Goal: Task Accomplishment & Management: Manage account settings

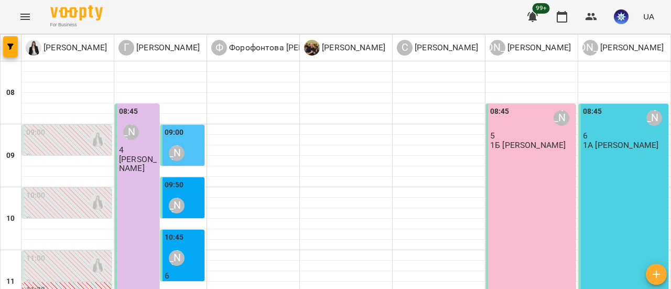
scroll to position [314, 0]
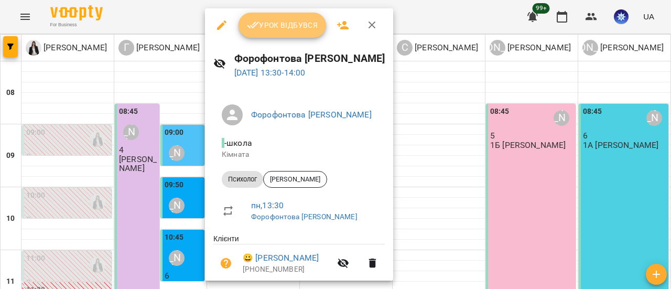
click at [277, 31] on span "Урок відбувся" at bounding box center [282, 25] width 71 height 13
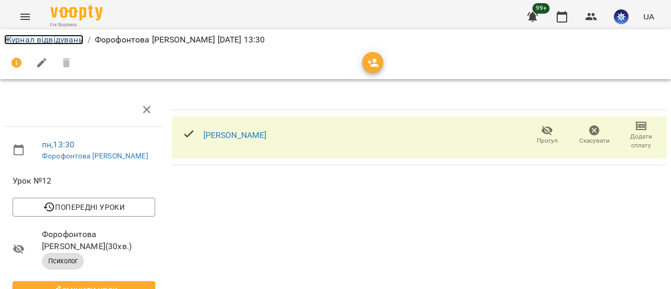
click at [24, 39] on link "Журнал відвідувань" at bounding box center [43, 40] width 79 height 10
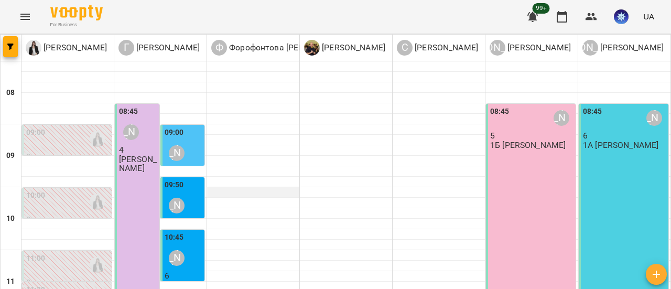
scroll to position [262, 0]
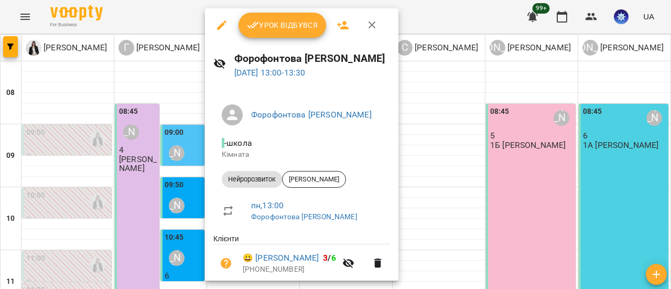
click at [285, 28] on span "Урок відбувся" at bounding box center [282, 25] width 71 height 13
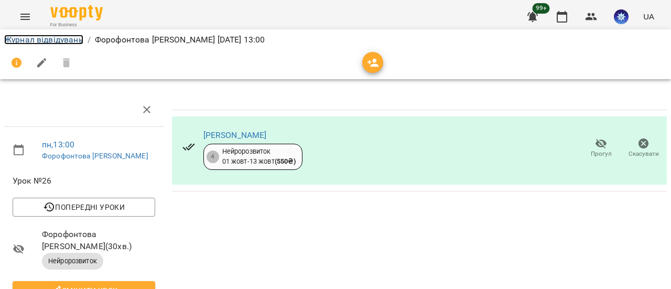
click at [47, 41] on link "Журнал відвідувань" at bounding box center [43, 40] width 79 height 10
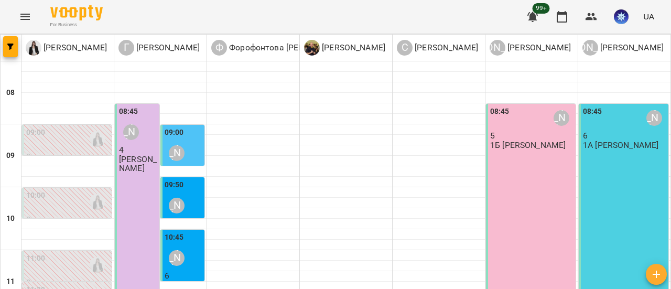
scroll to position [262, 0]
click at [653, 275] on icon "button" at bounding box center [656, 274] width 13 height 13
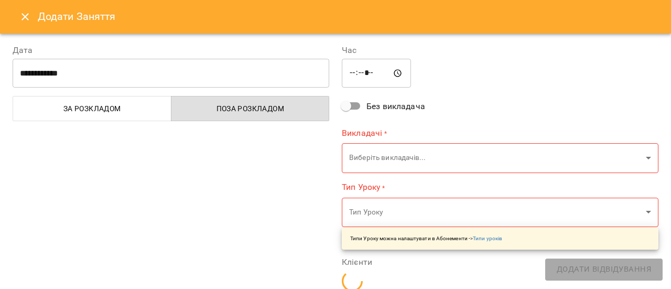
type input "*****"
type input "**********"
click at [25, 13] on icon "Close" at bounding box center [25, 16] width 13 height 13
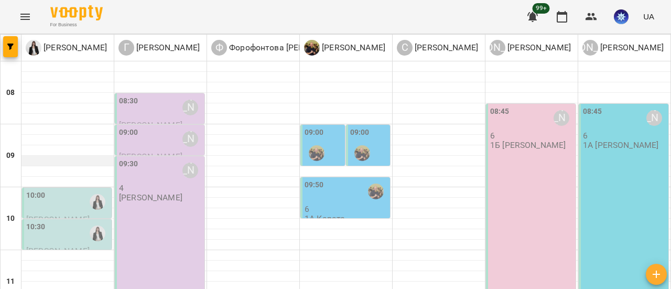
scroll to position [52, 0]
click at [62, 190] on div "10:00" at bounding box center [67, 202] width 83 height 24
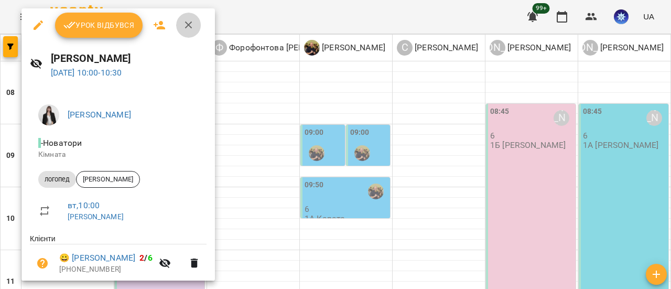
click at [188, 25] on icon "button" at bounding box center [188, 24] width 7 height 7
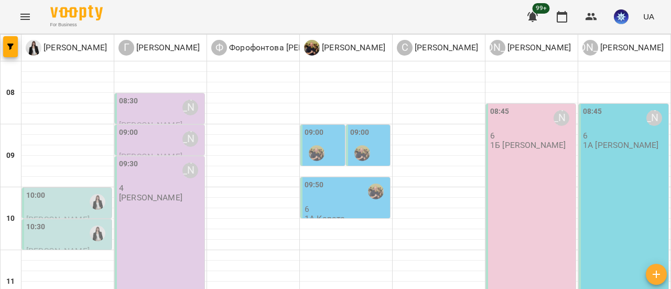
click at [26, 14] on icon "Menu" at bounding box center [24, 17] width 9 height 6
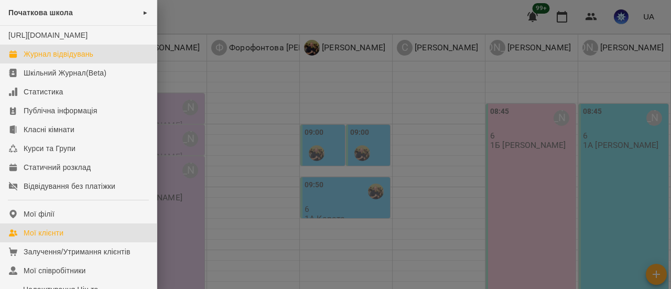
click at [58, 238] on div "Мої клієнти" at bounding box center [44, 232] width 40 height 10
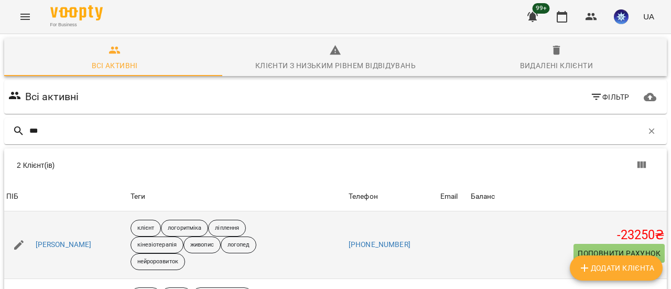
scroll to position [80, 0]
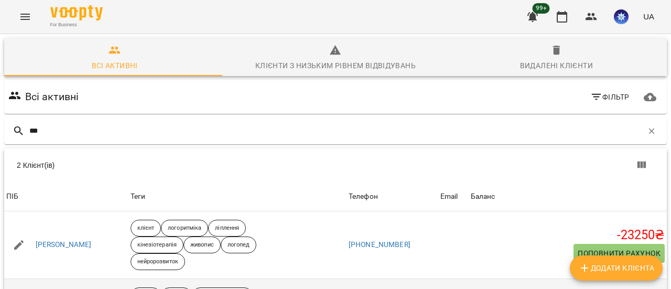
type input "***"
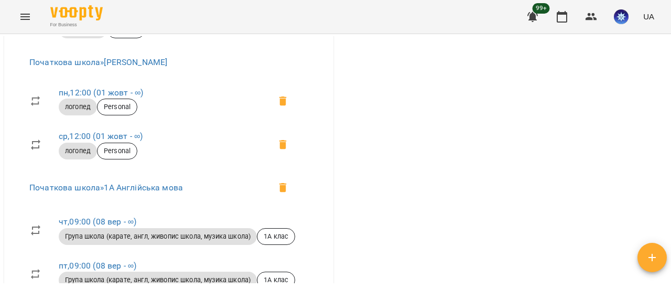
scroll to position [1101, 0]
click at [107, 140] on link "ср , 12:00 (01 жовт - ∞)" at bounding box center [101, 135] width 84 height 10
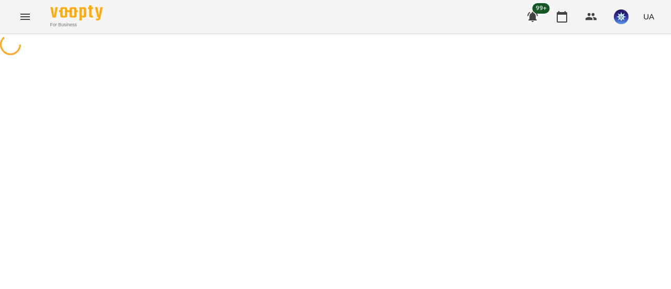
select select "*"
select select "*******"
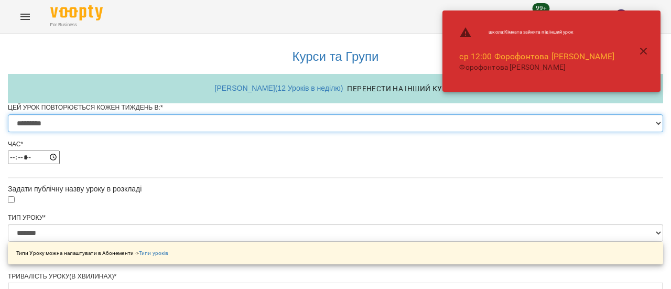
click at [452, 132] on select "********* ******** ****** ****** ******** ******" at bounding box center [335, 123] width 655 height 18
select select "*"
click at [205, 132] on select "********* ******** ****** ****** ******** ******" at bounding box center [335, 123] width 655 height 18
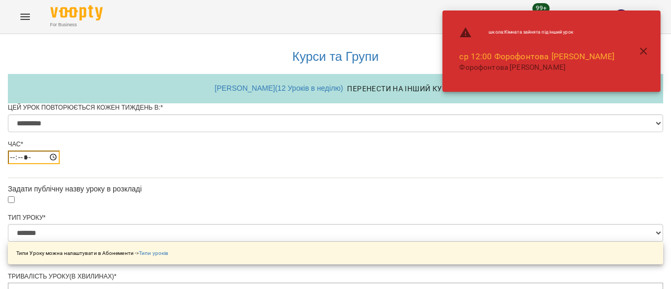
click at [60, 164] on input "*****" at bounding box center [34, 157] width 52 height 14
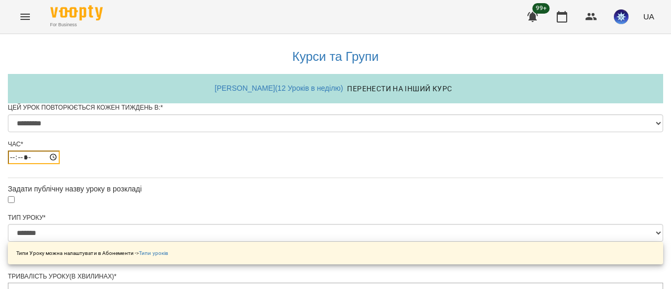
type input "*****"
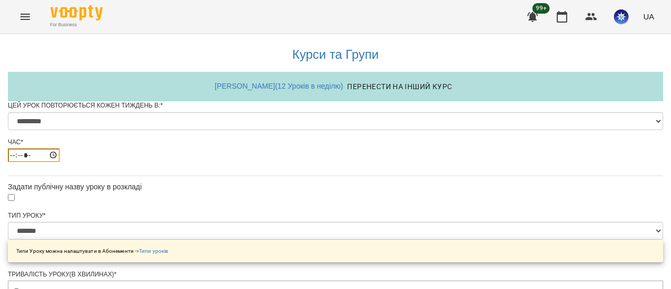
scroll to position [524, 0]
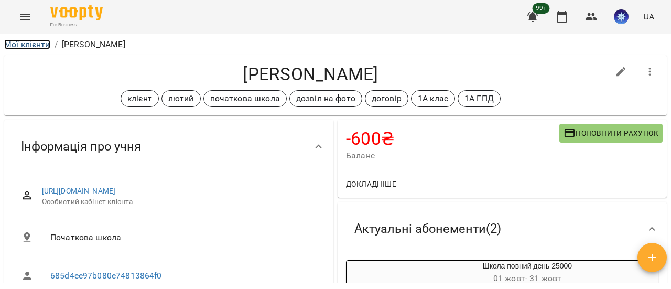
click at [41, 46] on link "Мої клієнти" at bounding box center [27, 44] width 46 height 10
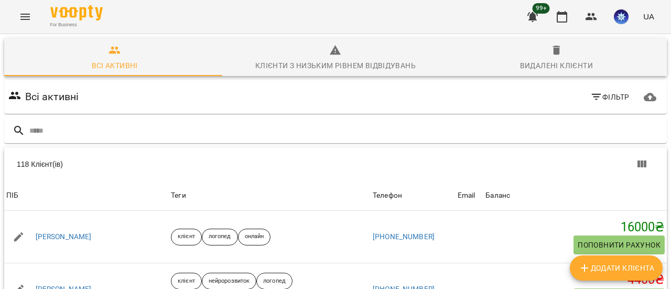
click at [23, 14] on icon "Menu" at bounding box center [24, 17] width 9 height 6
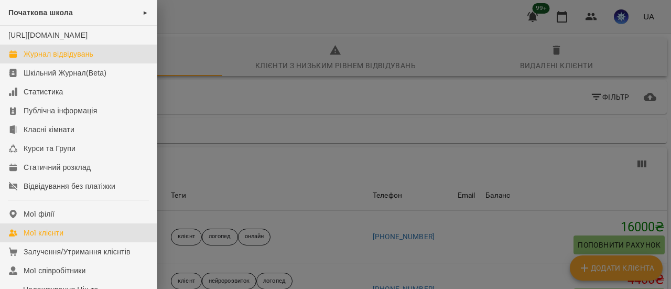
click at [48, 59] on div "Журнал відвідувань" at bounding box center [59, 54] width 70 height 10
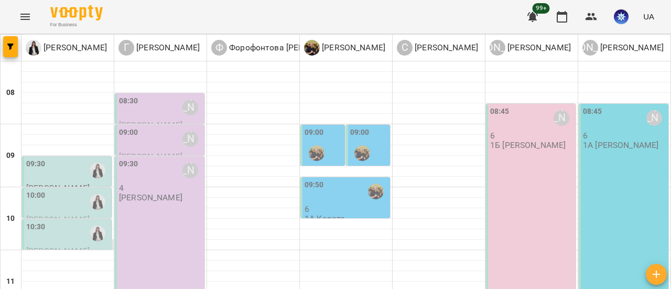
scroll to position [105, 0]
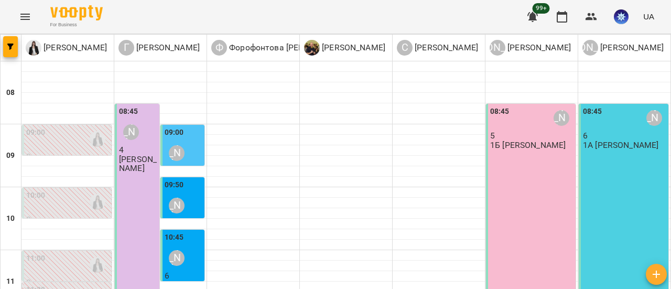
scroll to position [210, 0]
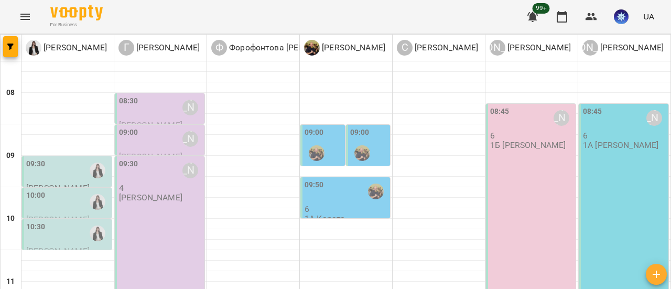
scroll to position [52, 0]
click at [77, 158] on div "09:30" at bounding box center [67, 170] width 83 height 24
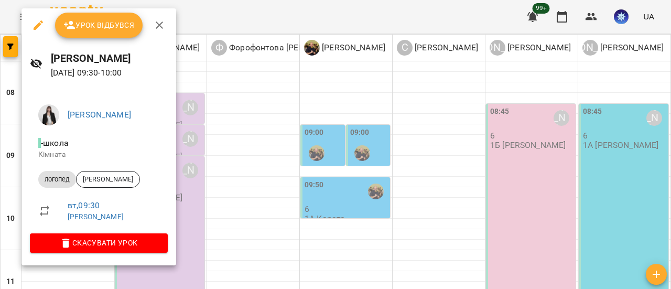
click at [161, 27] on icon "button" at bounding box center [159, 25] width 13 height 13
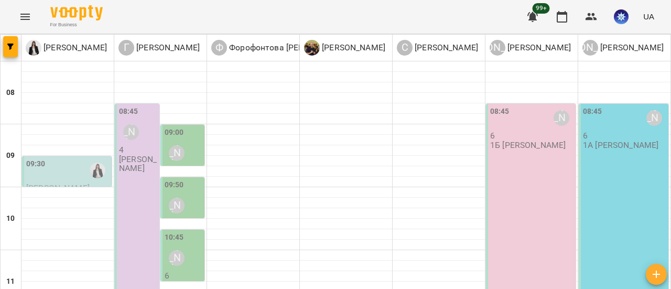
click at [58, 158] on div "09:30" at bounding box center [67, 170] width 83 height 24
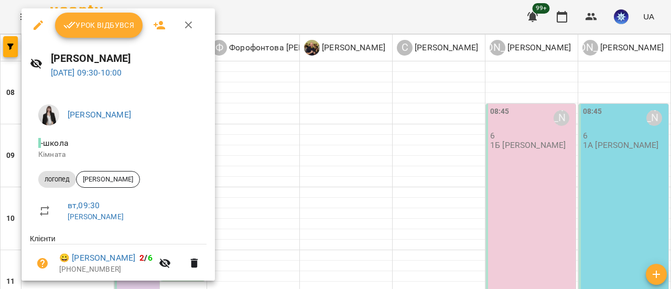
click at [40, 27] on icon "button" at bounding box center [38, 25] width 13 height 13
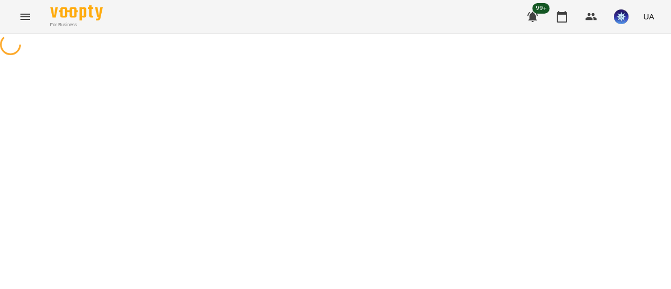
select select "*******"
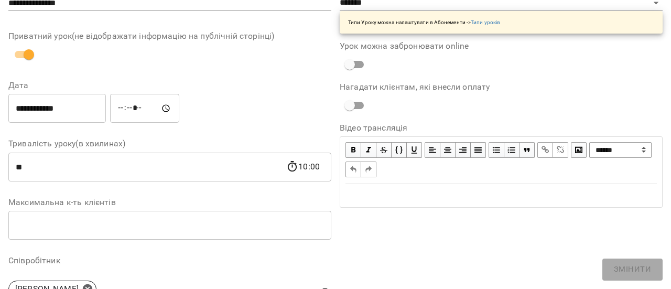
scroll to position [157, 0]
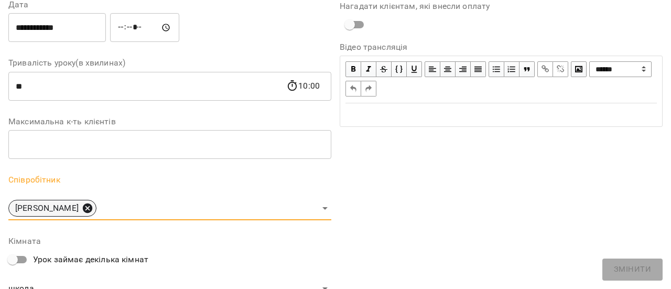
drag, startPoint x: 91, startPoint y: 205, endPoint x: 100, endPoint y: 206, distance: 8.5
click at [91, 205] on icon at bounding box center [87, 207] width 9 height 9
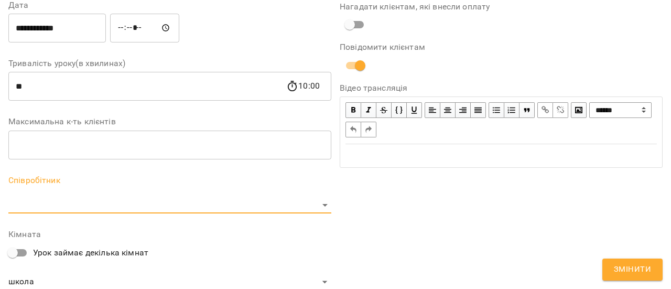
click at [648, 266] on span "Змінити" at bounding box center [632, 270] width 37 height 14
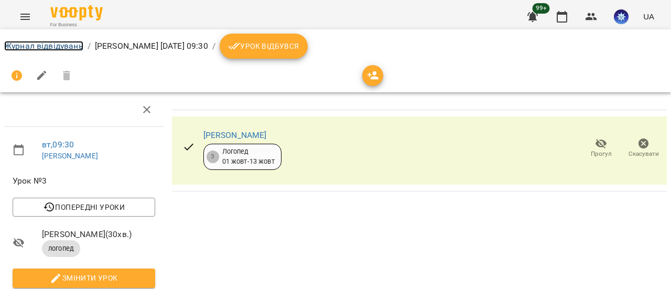
click at [35, 43] on link "Журнал відвідувань" at bounding box center [43, 46] width 79 height 10
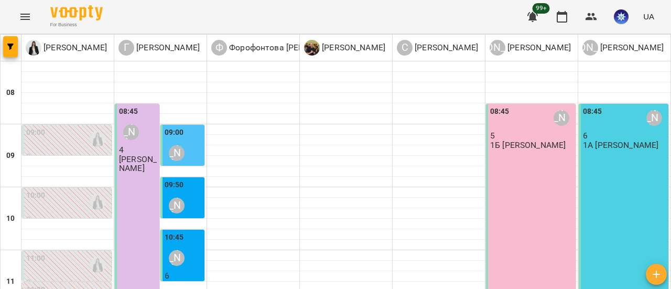
scroll to position [262, 0]
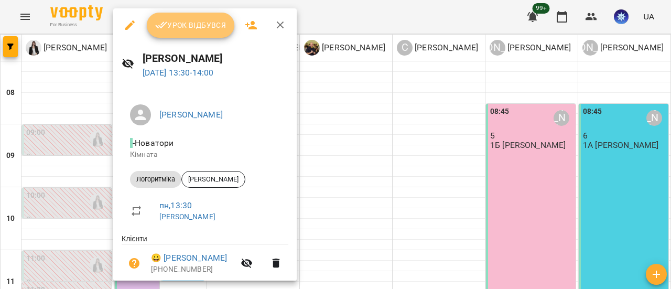
click at [194, 18] on button "Урок відбувся" at bounding box center [191, 25] width 88 height 25
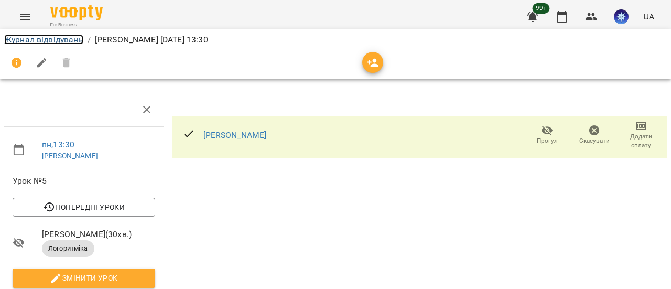
click at [48, 36] on link "Журнал відвідувань" at bounding box center [43, 40] width 79 height 10
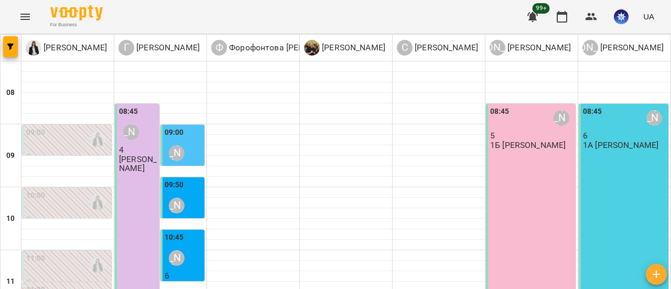
scroll to position [210, 0]
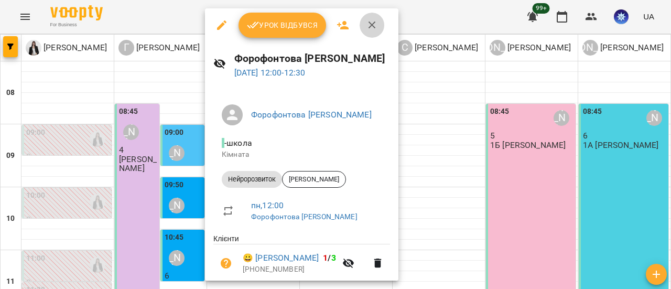
click at [372, 23] on icon "button" at bounding box center [372, 25] width 13 height 13
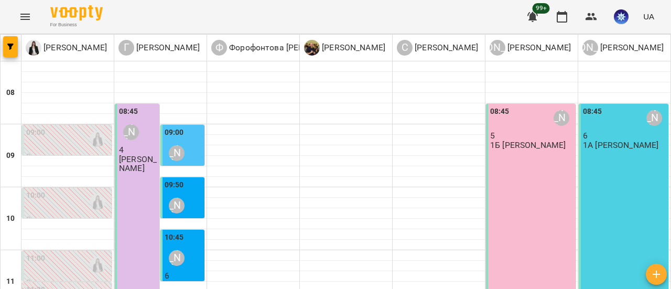
scroll to position [314, 0]
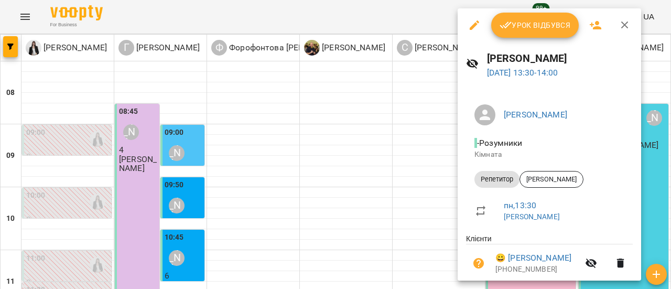
click at [540, 24] on span "Урок відбувся" at bounding box center [534, 25] width 71 height 13
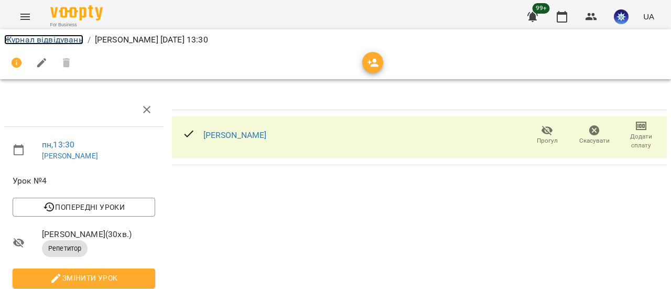
click at [65, 38] on link "Журнал відвідувань" at bounding box center [43, 40] width 79 height 10
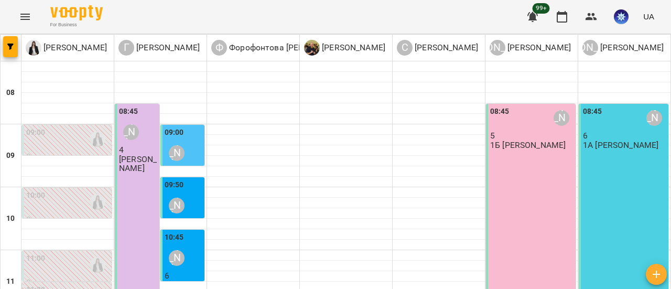
scroll to position [262, 0]
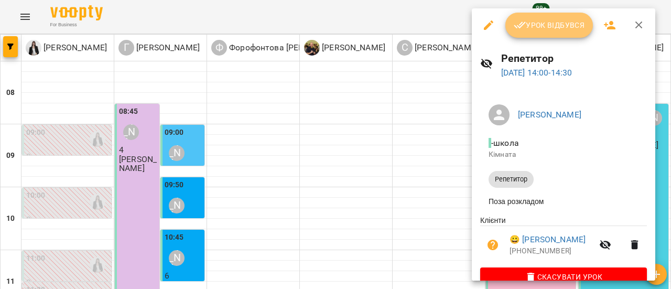
click at [563, 28] on span "Урок відбувся" at bounding box center [549, 25] width 71 height 13
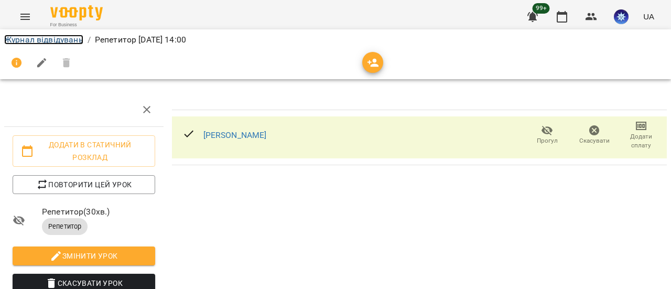
click at [41, 38] on link "Журнал відвідувань" at bounding box center [43, 40] width 79 height 10
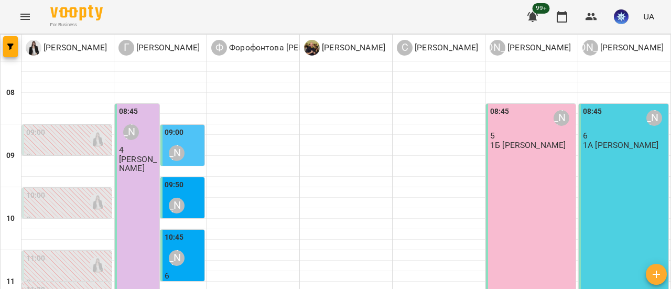
scroll to position [314, 0]
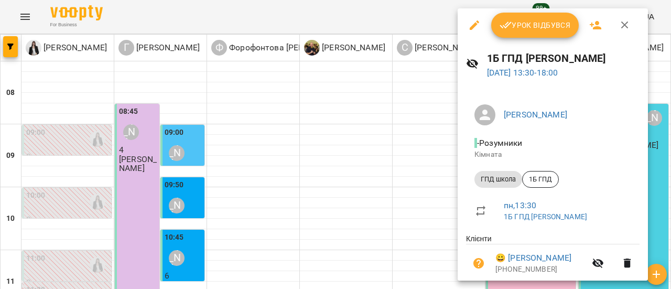
click at [531, 25] on span "Урок відбувся" at bounding box center [534, 25] width 71 height 13
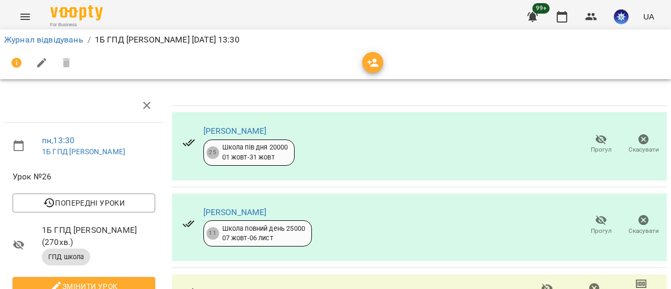
scroll to position [157, 0]
click at [49, 40] on link "Журнал відвідувань" at bounding box center [43, 40] width 79 height 10
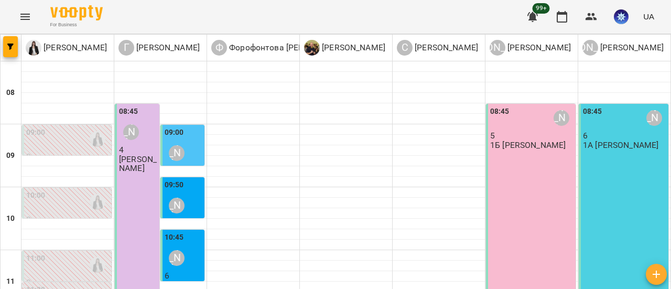
scroll to position [314, 0]
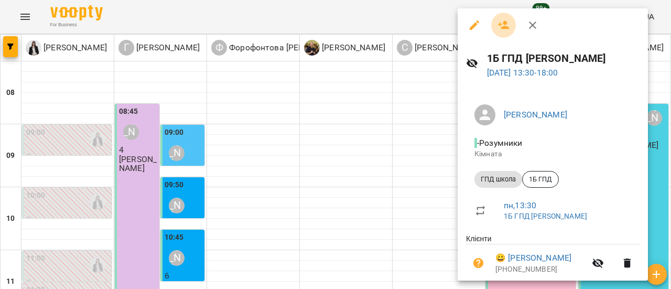
click at [501, 27] on icon "button" at bounding box center [504, 25] width 12 height 8
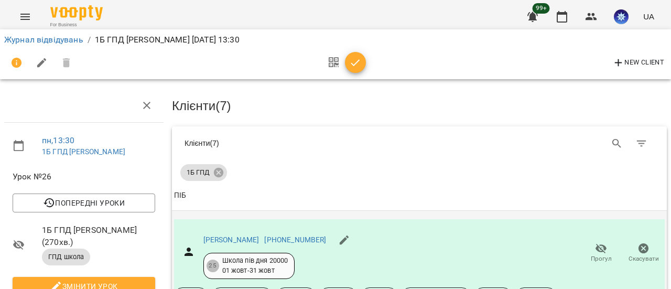
scroll to position [314, 0]
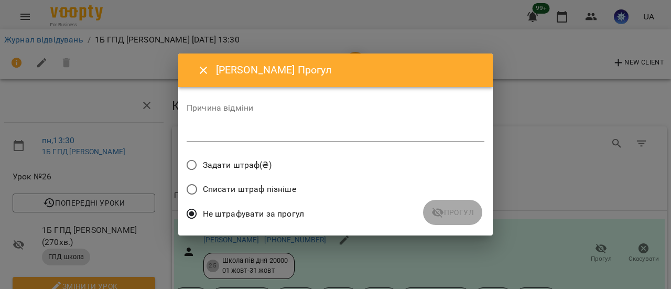
click at [276, 131] on textarea at bounding box center [336, 133] width 298 height 10
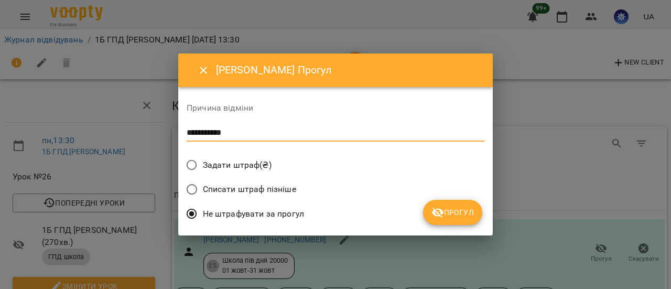
type textarea "**********"
click at [452, 217] on span "Прогул" at bounding box center [452, 212] width 42 height 13
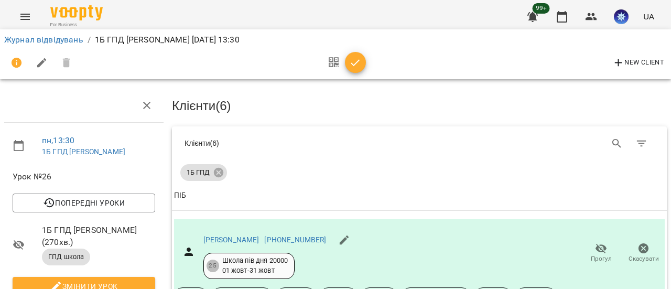
scroll to position [0, 0]
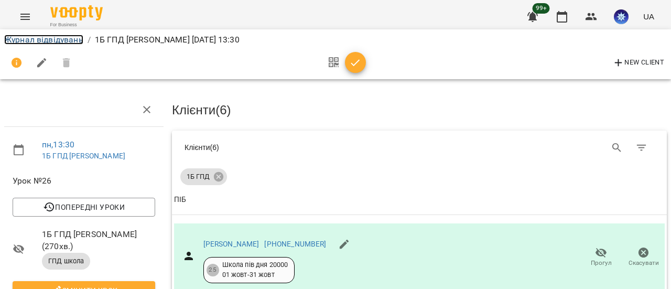
click at [61, 40] on link "Журнал відвідувань" at bounding box center [43, 40] width 79 height 10
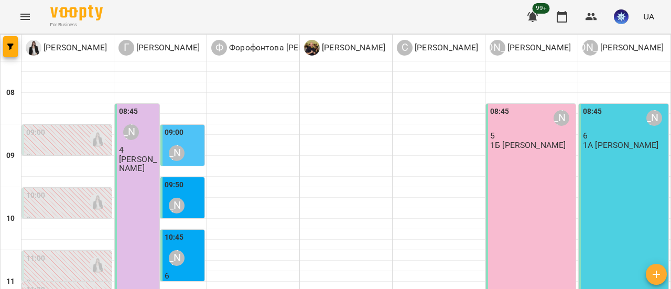
scroll to position [419, 0]
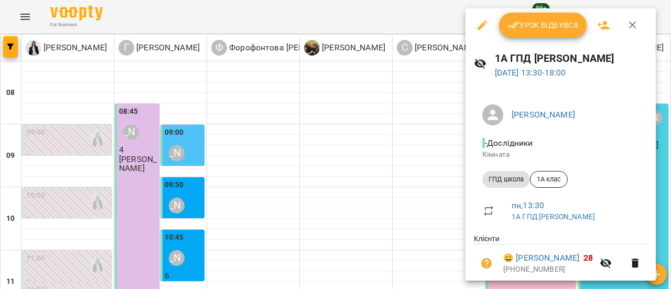
click at [544, 25] on span "Урок відбувся" at bounding box center [542, 25] width 71 height 13
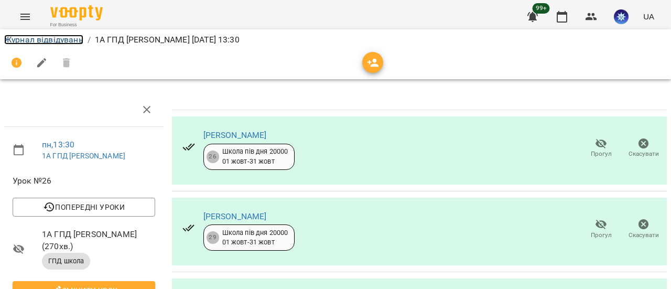
click at [43, 39] on link "Журнал відвідувань" at bounding box center [43, 40] width 79 height 10
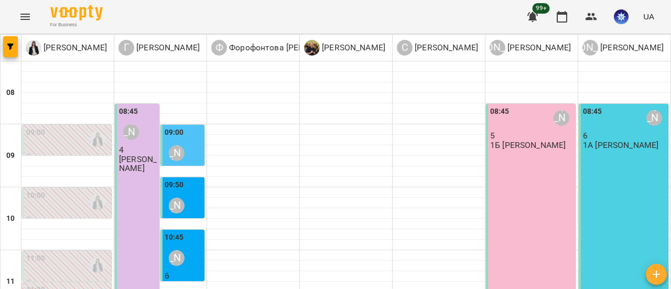
scroll to position [157, 0]
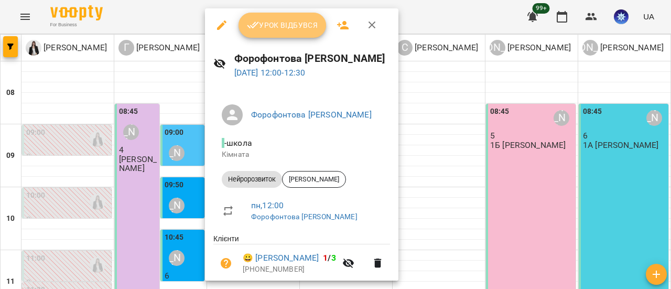
click at [286, 29] on span "Урок відбувся" at bounding box center [282, 25] width 71 height 13
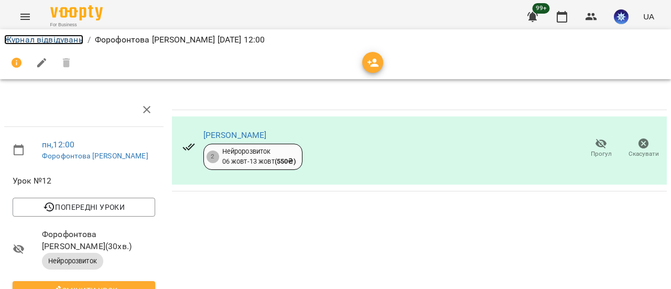
click at [62, 41] on link "Журнал відвідувань" at bounding box center [43, 40] width 79 height 10
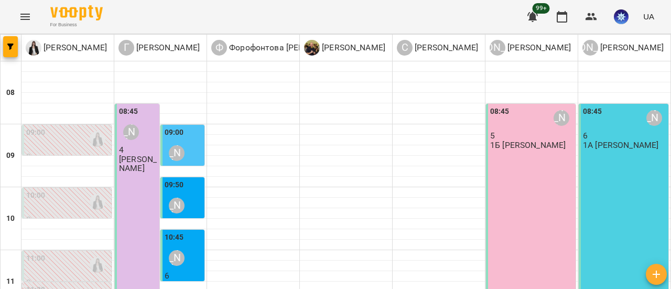
scroll to position [210, 0]
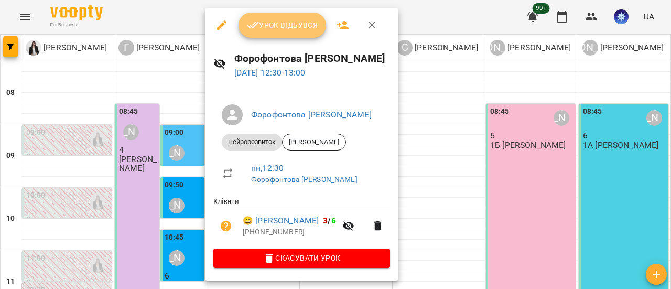
click at [278, 32] on button "Урок відбувся" at bounding box center [282, 25] width 88 height 25
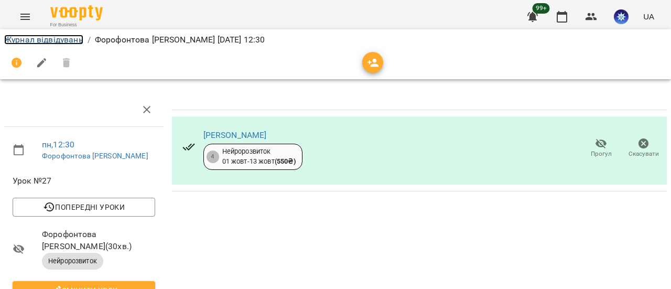
click at [44, 42] on link "Журнал відвідувань" at bounding box center [43, 40] width 79 height 10
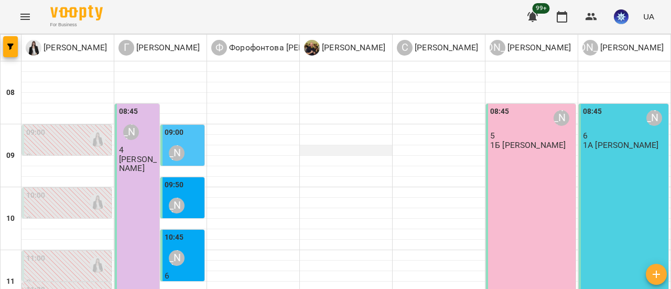
scroll to position [314, 0]
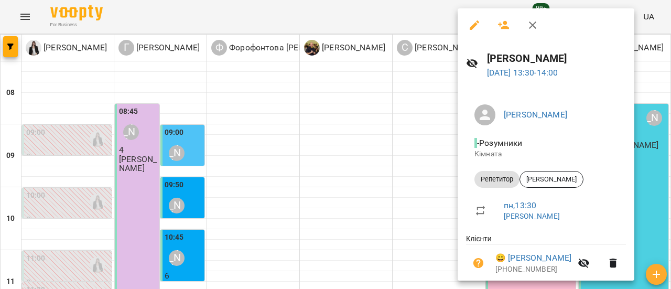
click at [533, 26] on icon "button" at bounding box center [532, 24] width 7 height 7
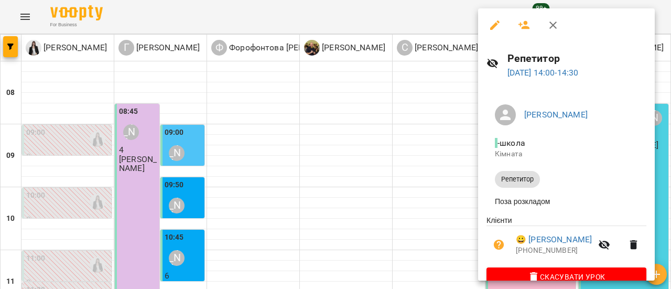
click at [553, 24] on icon "button" at bounding box center [552, 24] width 7 height 7
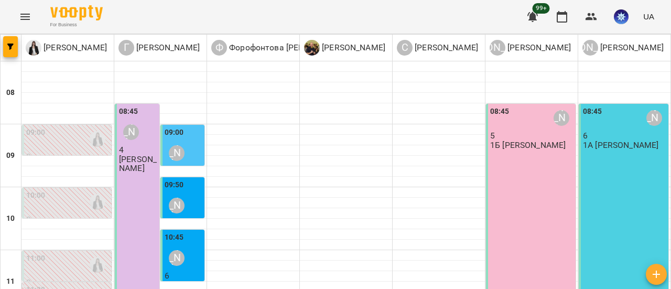
type input "**********"
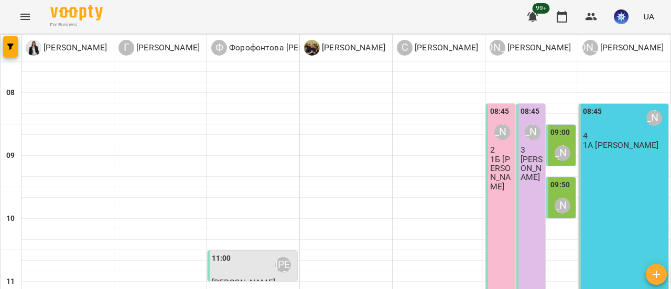
scroll to position [210, 0]
type input "**********"
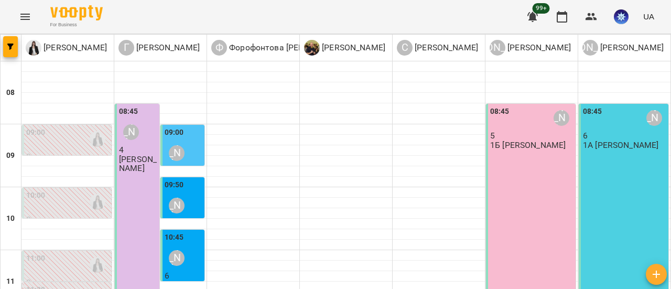
click at [26, 15] on icon "Menu" at bounding box center [25, 16] width 13 height 13
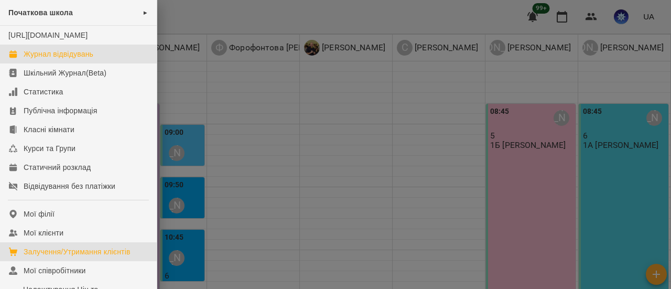
click at [74, 257] on div "Залучення/Утримання клієнтів" at bounding box center [77, 251] width 107 height 10
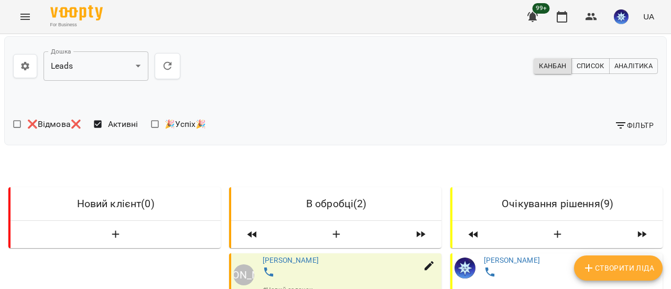
scroll to position [1488, 0]
